Goal: Check status

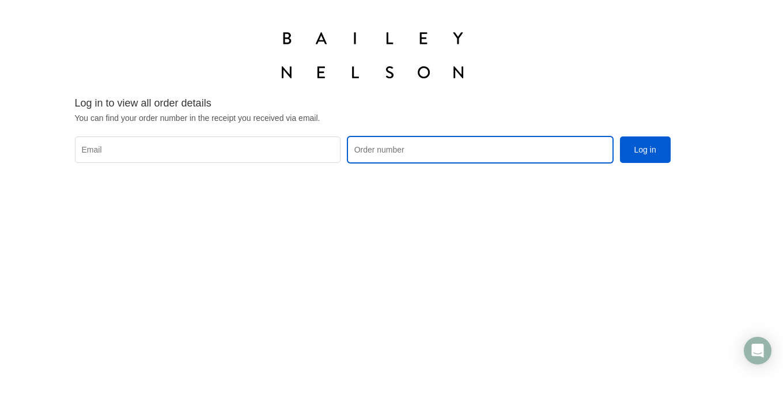
click at [416, 148] on input "Order number" at bounding box center [480, 150] width 266 height 26
type input "v"
click at [393, 149] on input "Order number" at bounding box center [480, 150] width 266 height 26
click at [410, 153] on input "Order number" at bounding box center [480, 150] width 266 height 26
type input "Z299588"
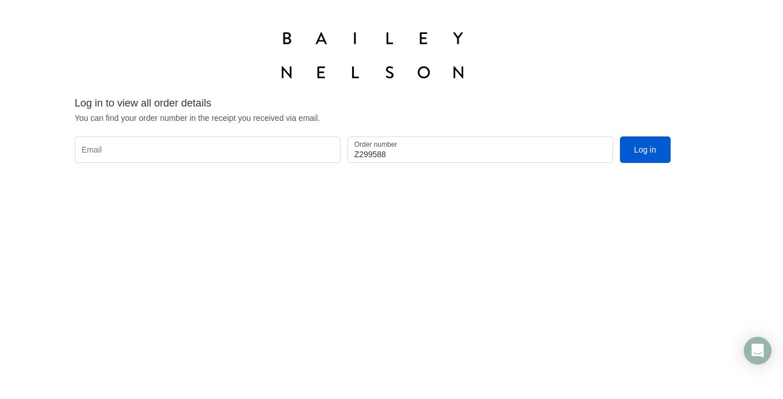
click at [196, 128] on form "Log in to view all order details You can find your order number in the receipt …" at bounding box center [373, 130] width 596 height 66
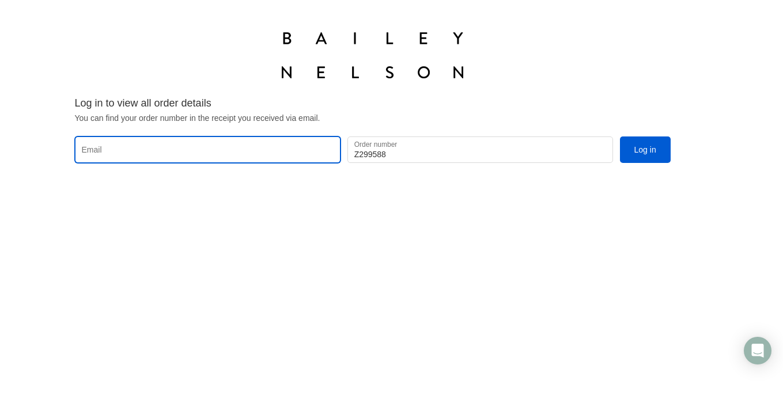
click at [187, 149] on input "Email" at bounding box center [208, 150] width 266 height 26
type input "[EMAIL_ADDRESS][DOMAIN_NAME]"
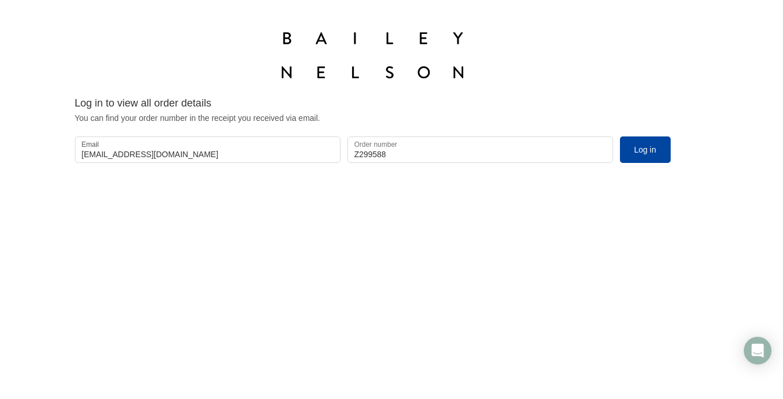
click at [642, 142] on button "Log in" at bounding box center [645, 150] width 51 height 26
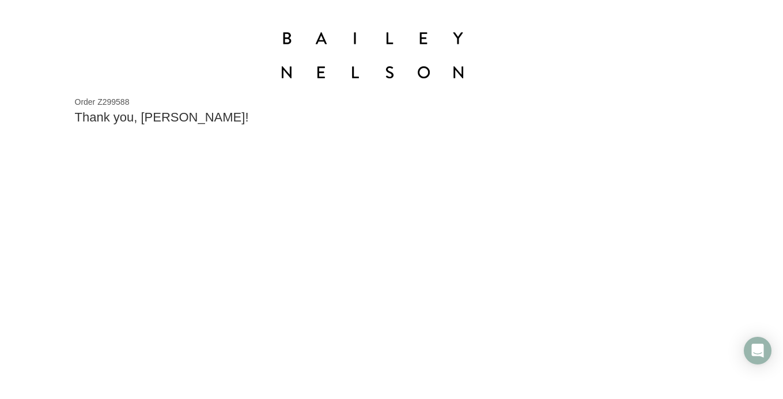
click at [166, 120] on h2 "Thank you, Emily!" at bounding box center [373, 117] width 596 height 17
